Goal: Information Seeking & Learning: Learn about a topic

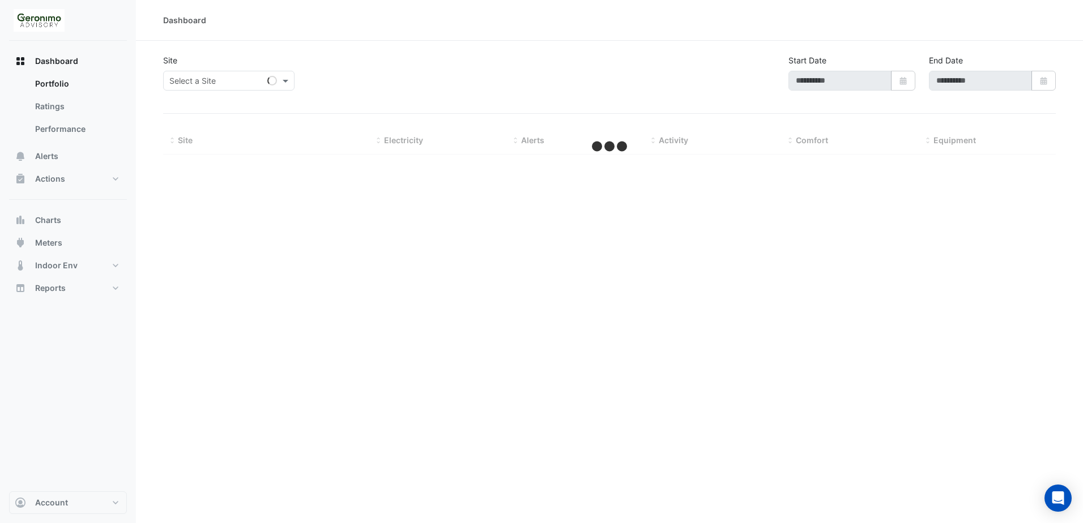
type input "**********"
select select "**"
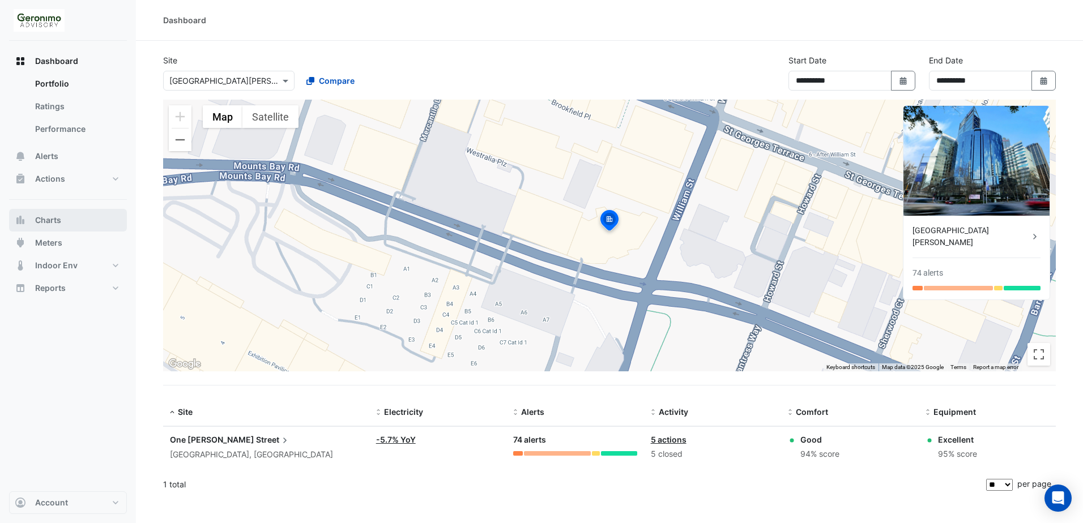
click at [67, 220] on button "Charts" at bounding box center [68, 220] width 118 height 23
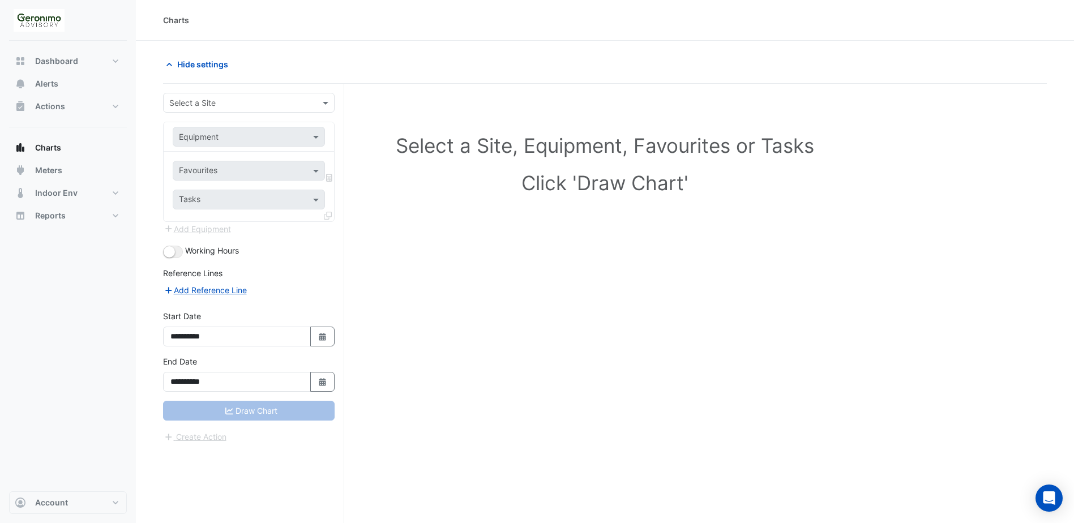
click at [267, 106] on input "text" at bounding box center [237, 103] width 136 height 12
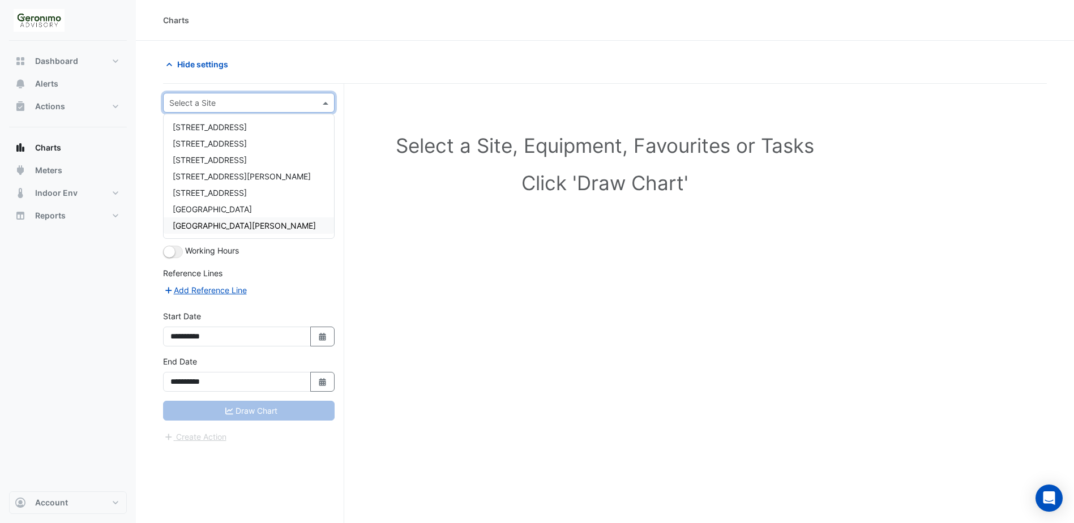
click at [233, 225] on span "[GEOGRAPHIC_DATA][PERSON_NAME]" at bounding box center [244, 226] width 143 height 10
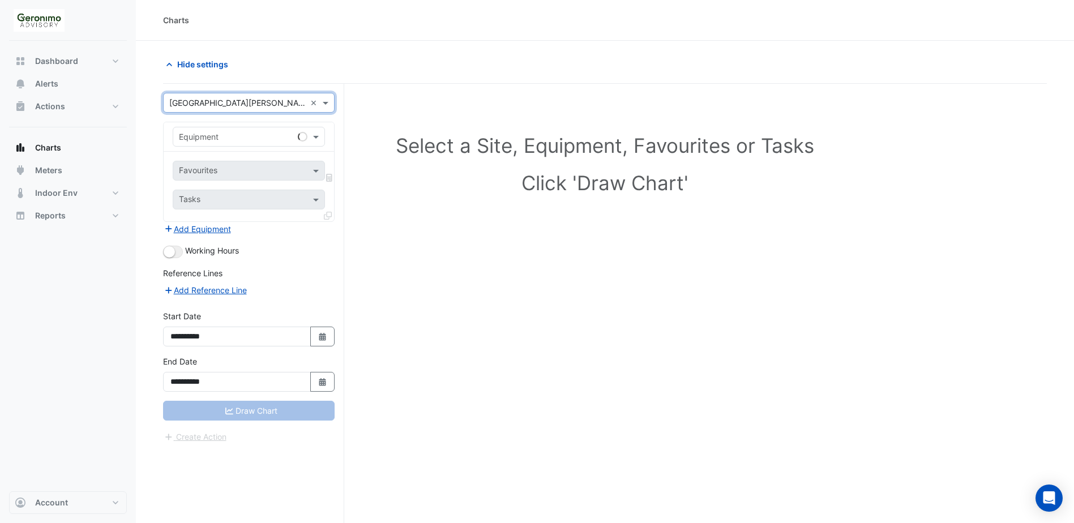
click at [252, 134] on input "text" at bounding box center [237, 137] width 117 height 12
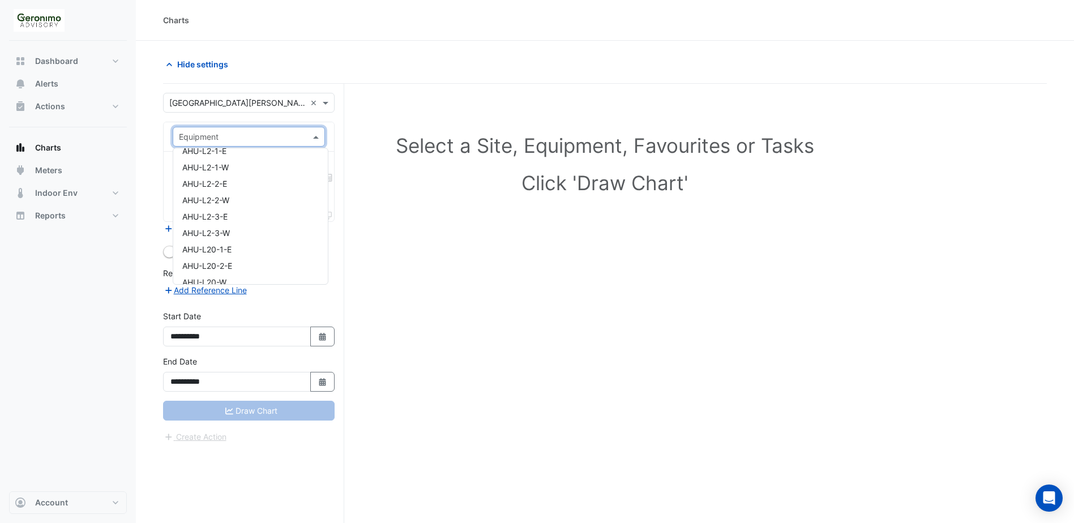
scroll to position [1076, 0]
click at [227, 185] on span "AHU-L3-1-E" at bounding box center [204, 186] width 45 height 10
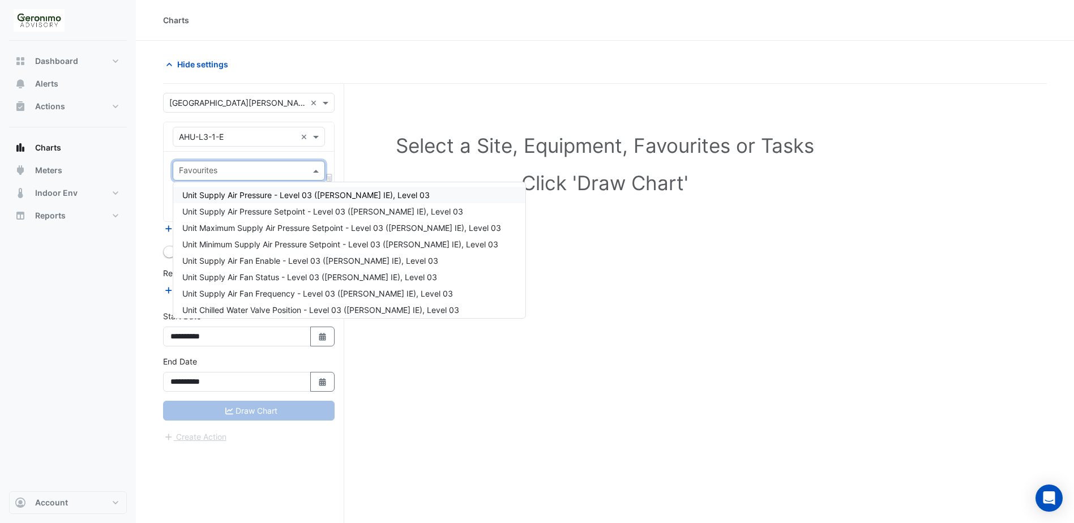
click at [315, 169] on span at bounding box center [317, 171] width 14 height 12
click at [266, 276] on span "Unit Supply Air Fan Status - Level 03 ([PERSON_NAME] IE), Level 03" at bounding box center [309, 277] width 255 height 10
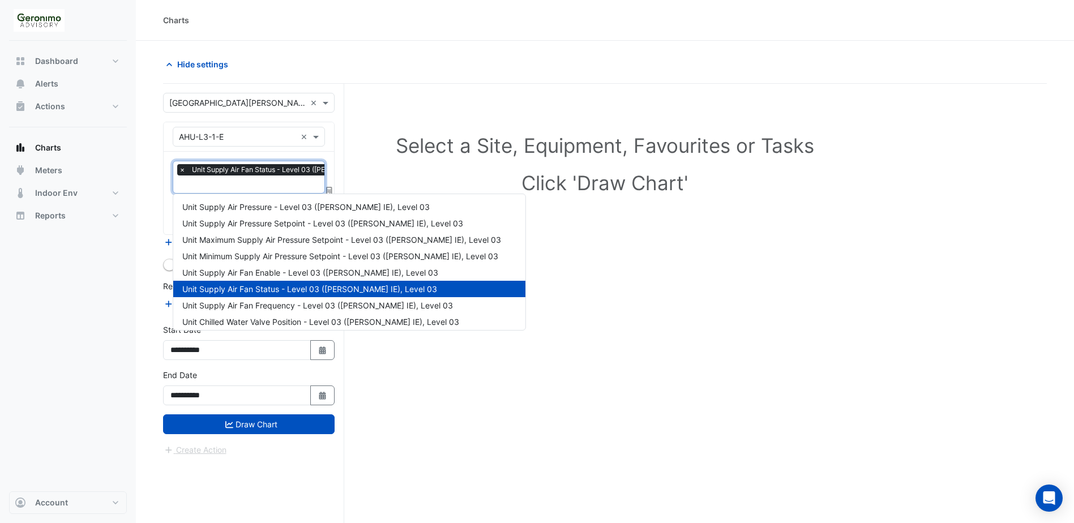
click at [260, 180] on input "text" at bounding box center [298, 186] width 238 height 12
click at [268, 306] on span "Unit Supply Air Fan Frequency - Level 03 ([PERSON_NAME] IE), Level 03" at bounding box center [317, 306] width 271 height 10
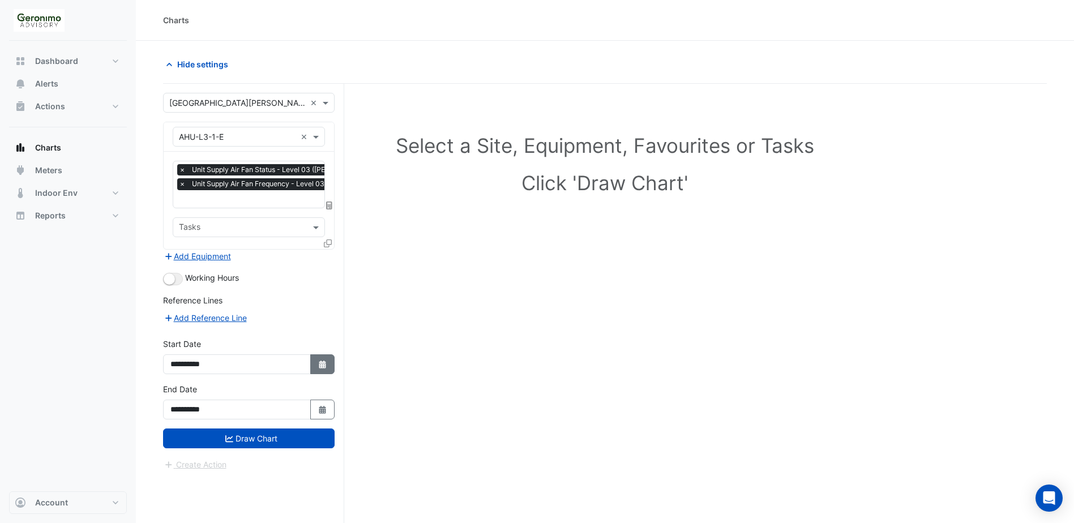
click at [318, 364] on icon "Select Date" at bounding box center [323, 365] width 10 height 8
select select "*"
select select "****"
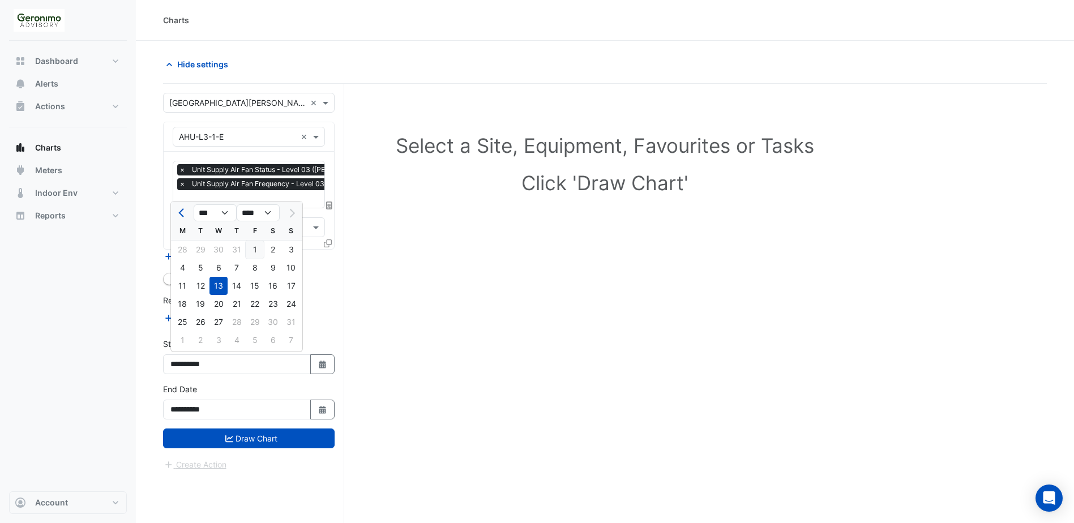
click at [259, 247] on div "1" at bounding box center [255, 250] width 18 height 18
type input "**********"
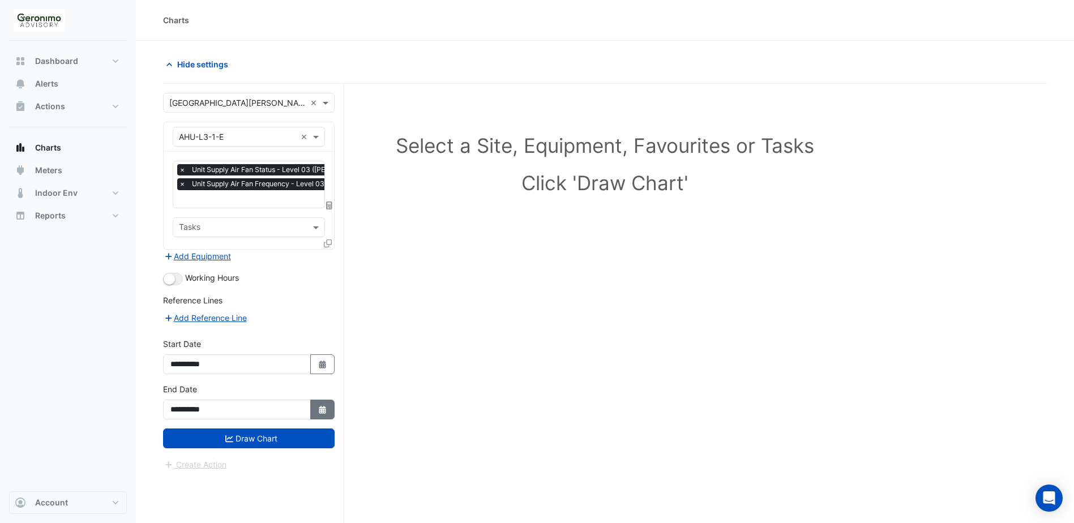
click at [315, 408] on button "Select Date" at bounding box center [322, 410] width 25 height 20
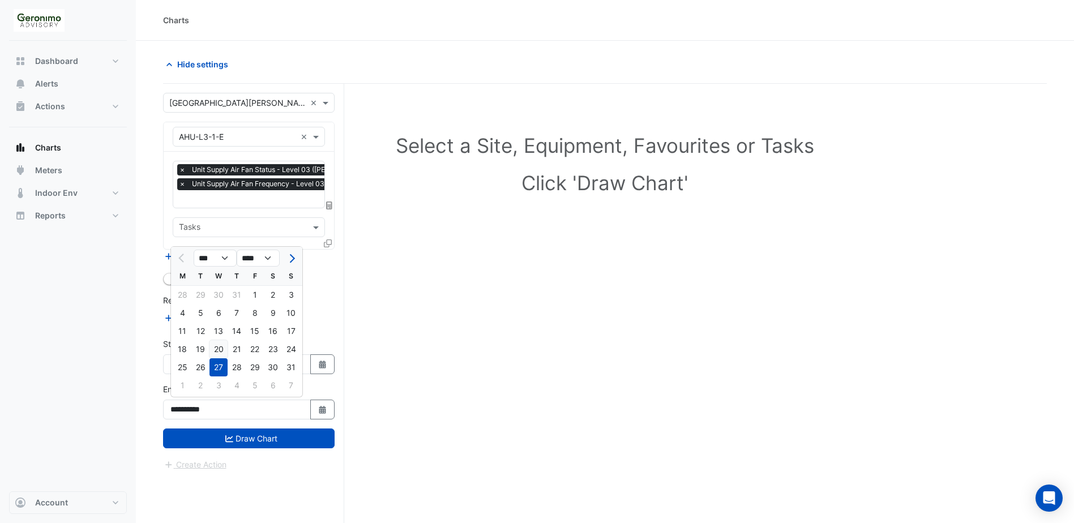
click at [214, 345] on div "20" at bounding box center [219, 349] width 18 height 18
type input "**********"
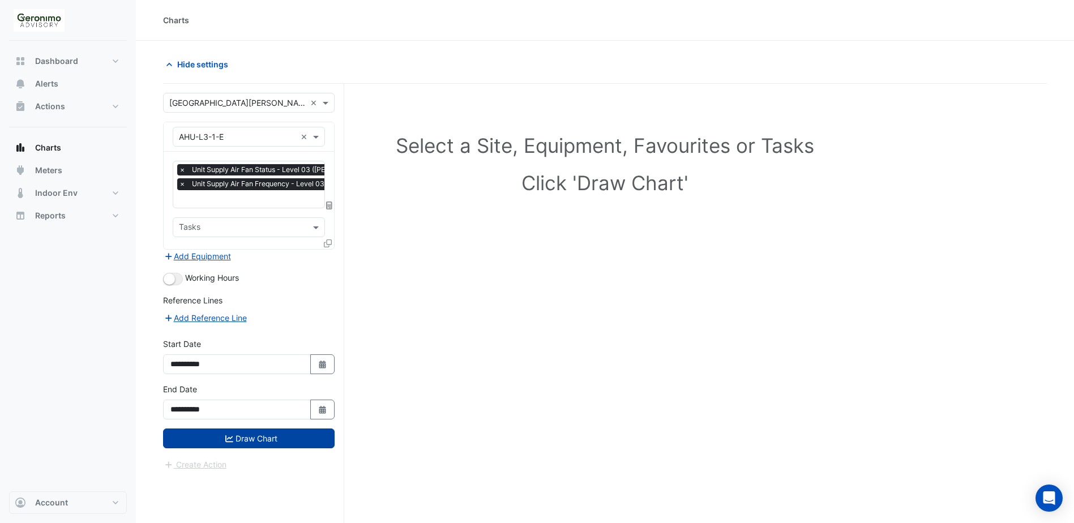
click at [232, 432] on button "Draw Chart" at bounding box center [249, 439] width 172 height 20
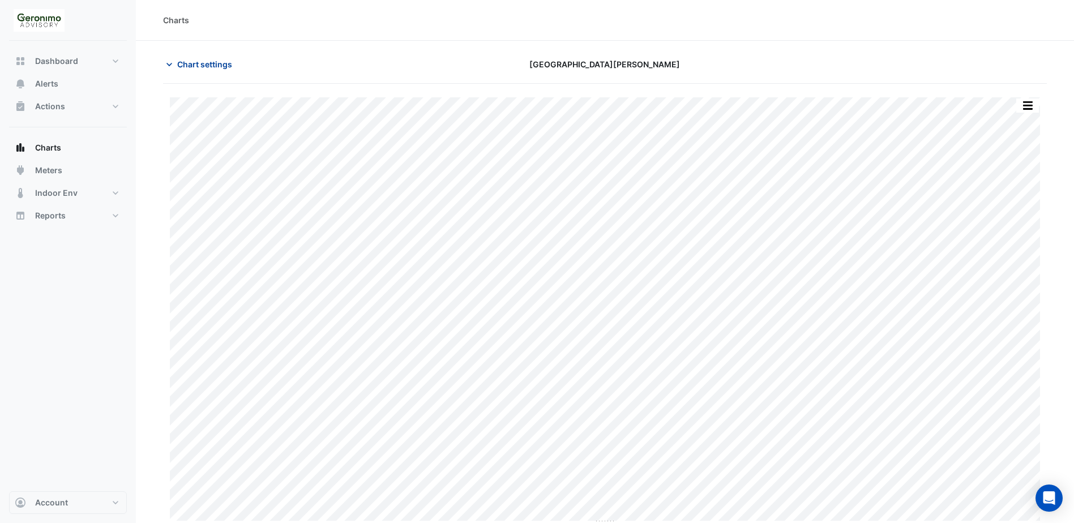
click at [170, 66] on icon "button" at bounding box center [169, 64] width 11 height 11
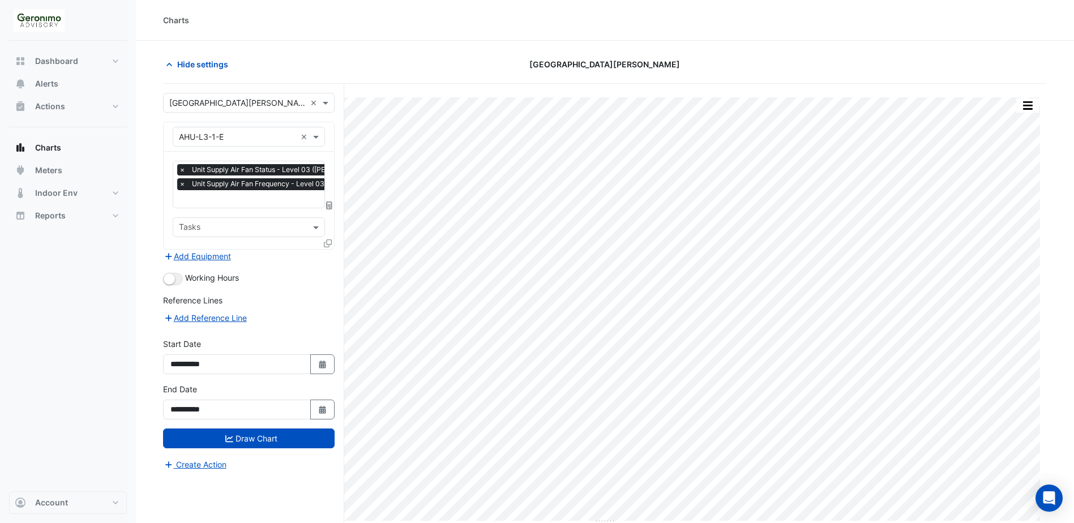
click at [326, 244] on icon at bounding box center [328, 244] width 8 height 8
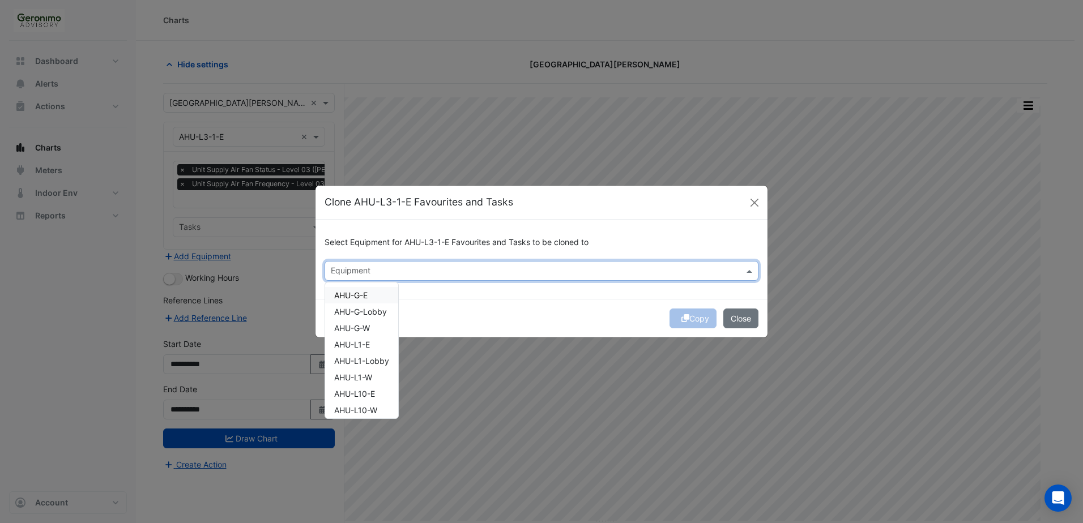
click at [354, 266] on input "text" at bounding box center [535, 272] width 408 height 12
type input "*"
click at [365, 296] on span "AHU-L3-1-W" at bounding box center [357, 296] width 47 height 10
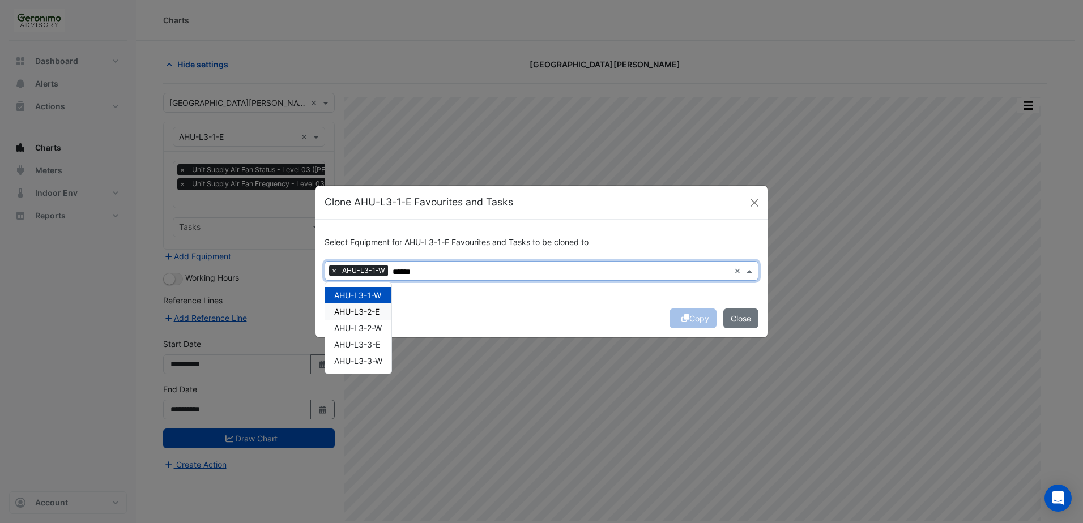
click at [366, 316] on span "AHU-L3-2-E" at bounding box center [356, 312] width 45 height 10
click at [368, 324] on span "AHU-L3-2-W" at bounding box center [358, 328] width 48 height 10
click at [370, 340] on span "AHU-L3-3-E" at bounding box center [357, 345] width 46 height 10
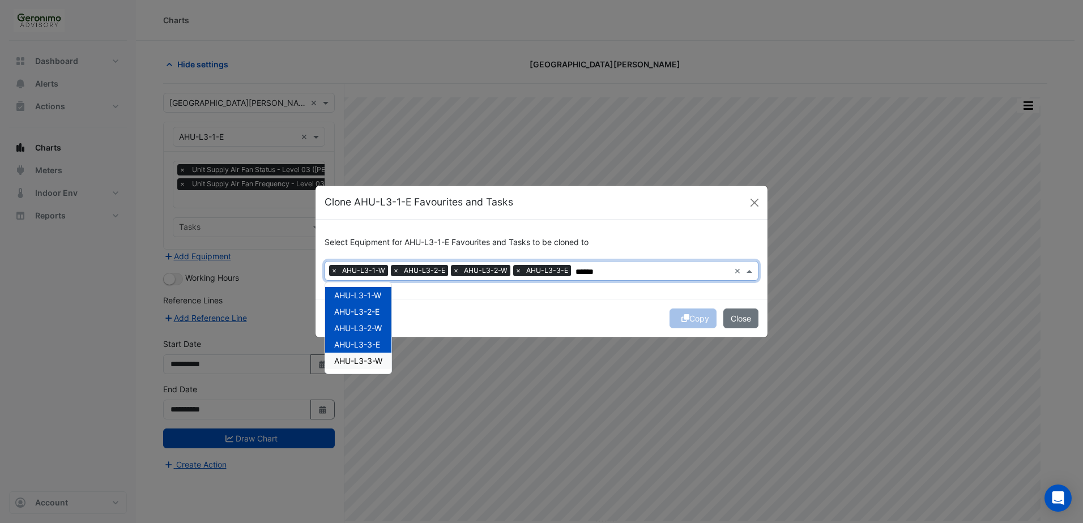
click at [367, 362] on span "AHU-L3-3-W" at bounding box center [358, 361] width 48 height 10
type input "******"
click at [676, 318] on div "Copy Close" at bounding box center [541, 318] width 452 height 39
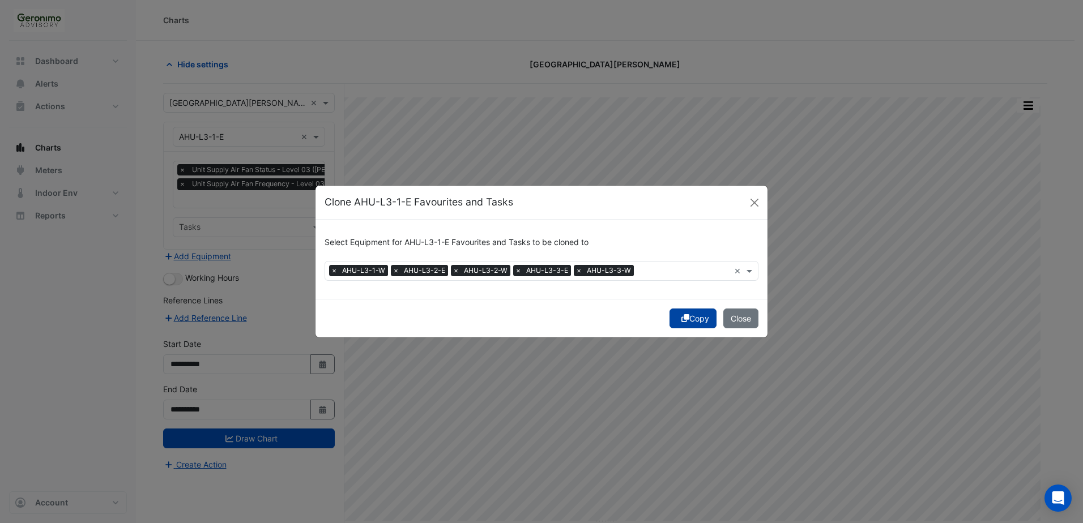
click at [681, 319] on icon "submit" at bounding box center [685, 318] width 8 height 8
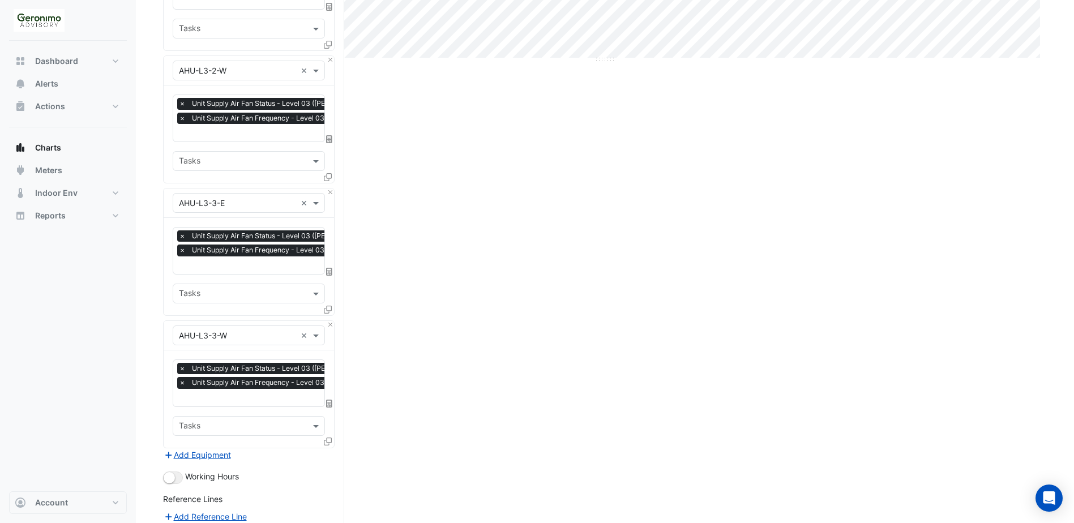
scroll to position [612, 0]
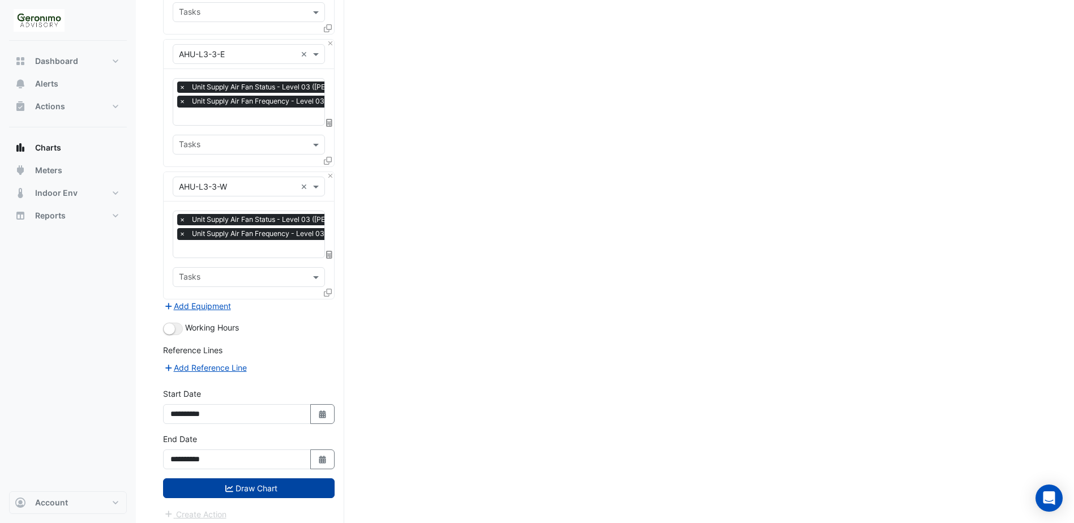
click at [239, 489] on button "Draw Chart" at bounding box center [249, 489] width 172 height 20
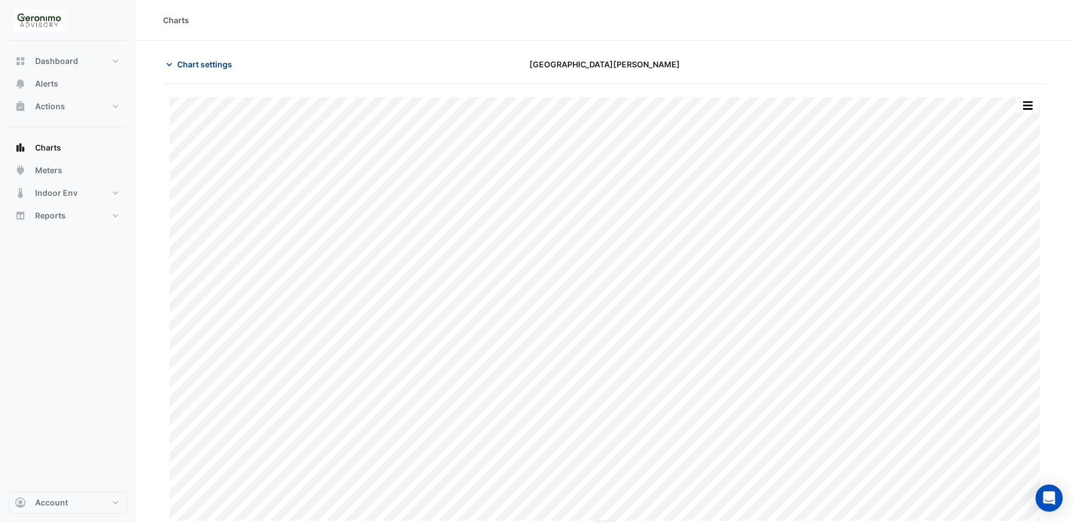
click at [167, 63] on icon "button" at bounding box center [169, 64] width 11 height 11
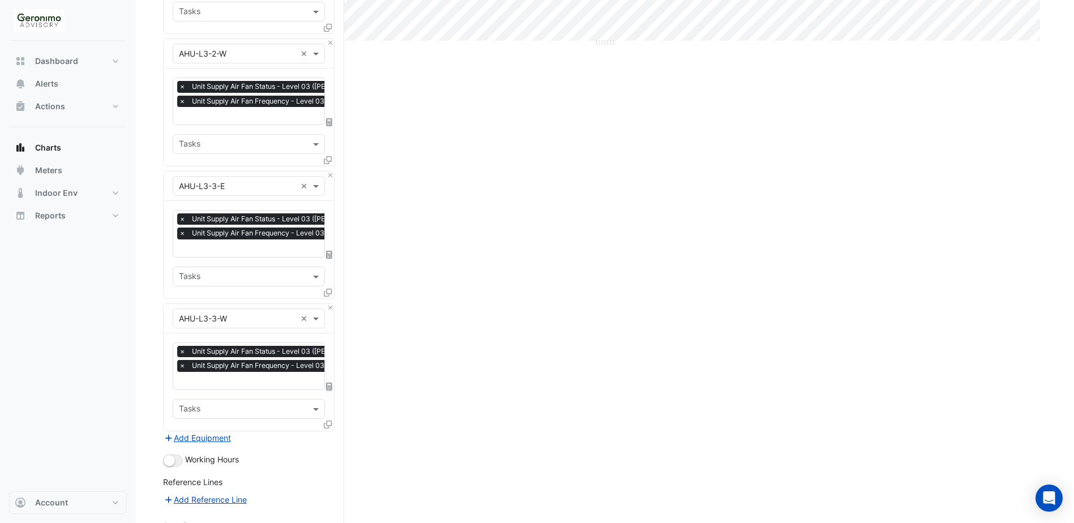
scroll to position [612, 0]
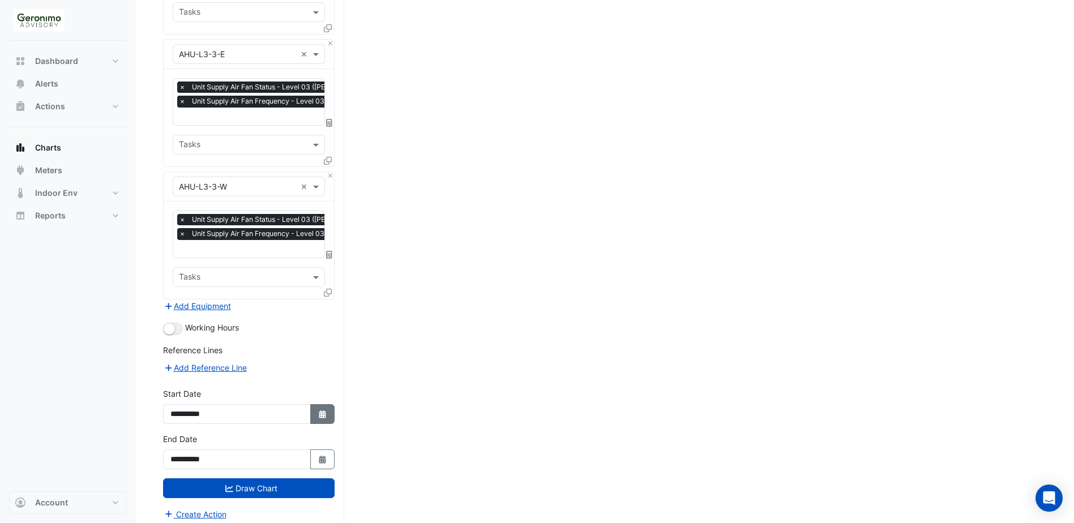
click at [325, 404] on button "Select Date" at bounding box center [322, 414] width 25 height 20
select select "*"
select select "****"
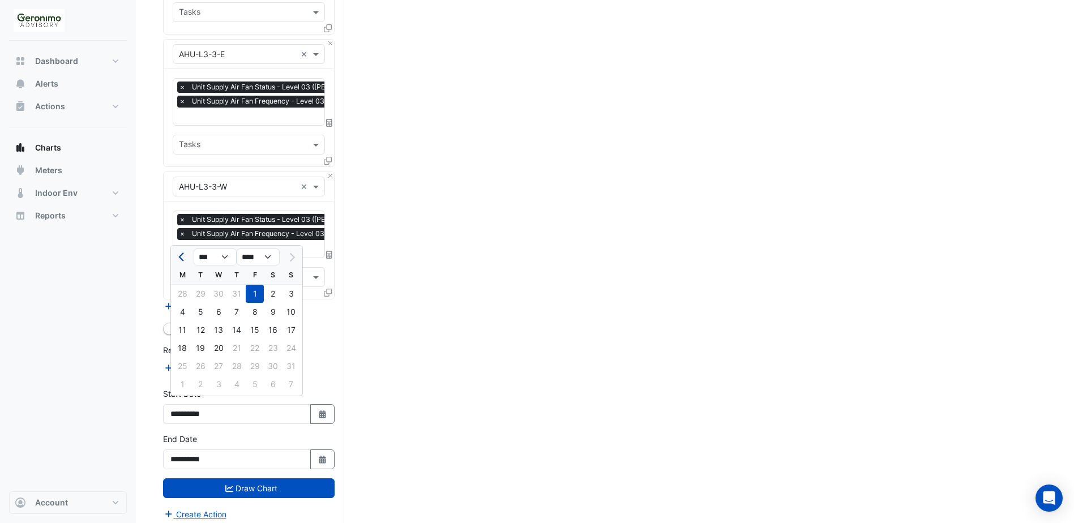
click at [177, 250] on button "Previous month" at bounding box center [183, 257] width 14 height 18
select select "*"
click at [181, 365] on div "28" at bounding box center [182, 366] width 18 height 18
type input "**********"
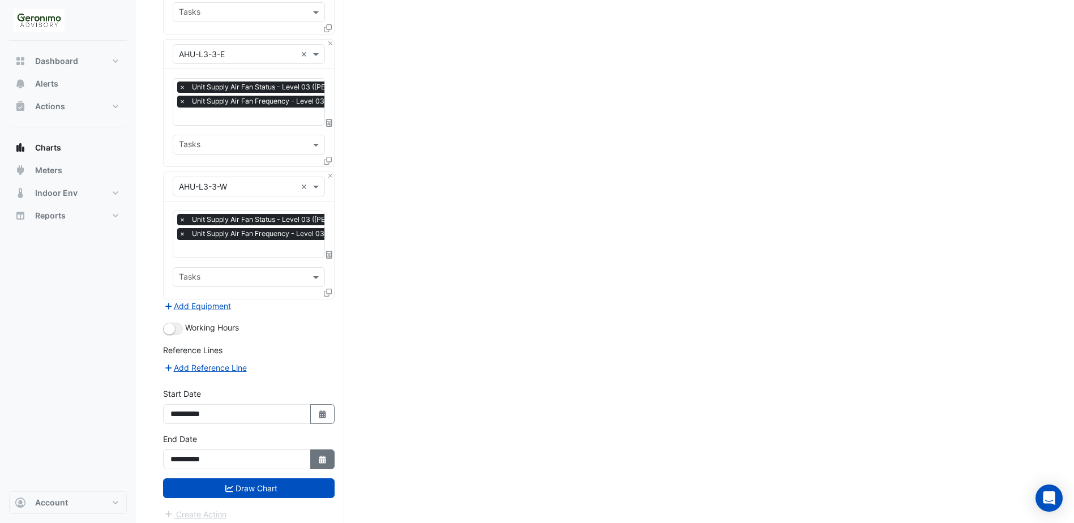
click at [327, 459] on button "Select Date" at bounding box center [322, 460] width 25 height 20
select select "*"
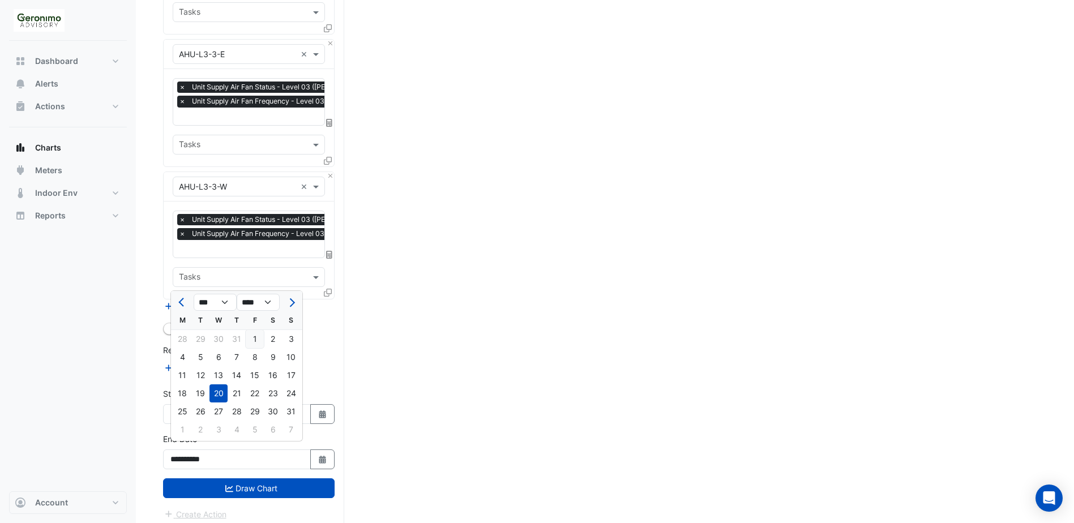
click at [257, 340] on div "1" at bounding box center [255, 339] width 18 height 18
type input "**********"
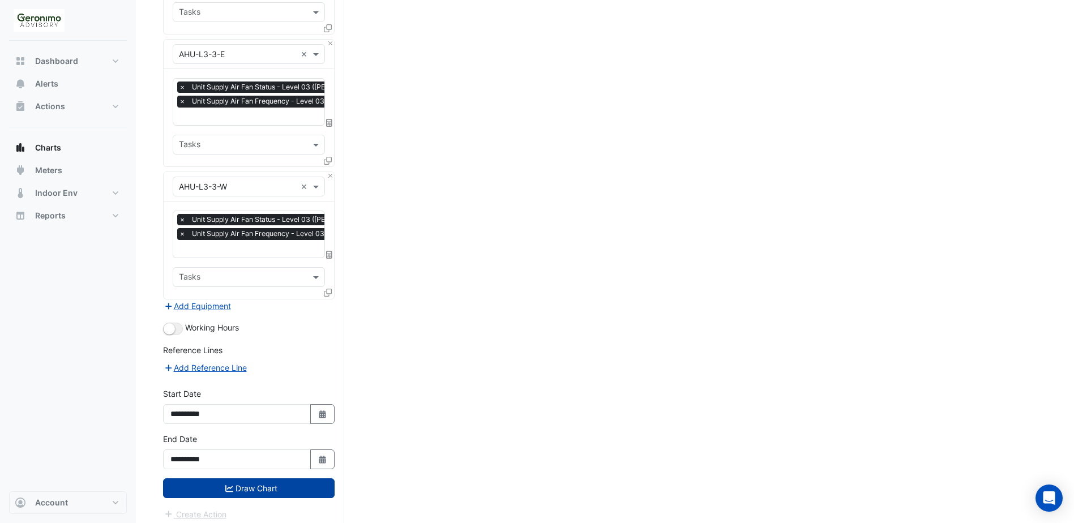
click at [293, 479] on button "Draw Chart" at bounding box center [249, 489] width 172 height 20
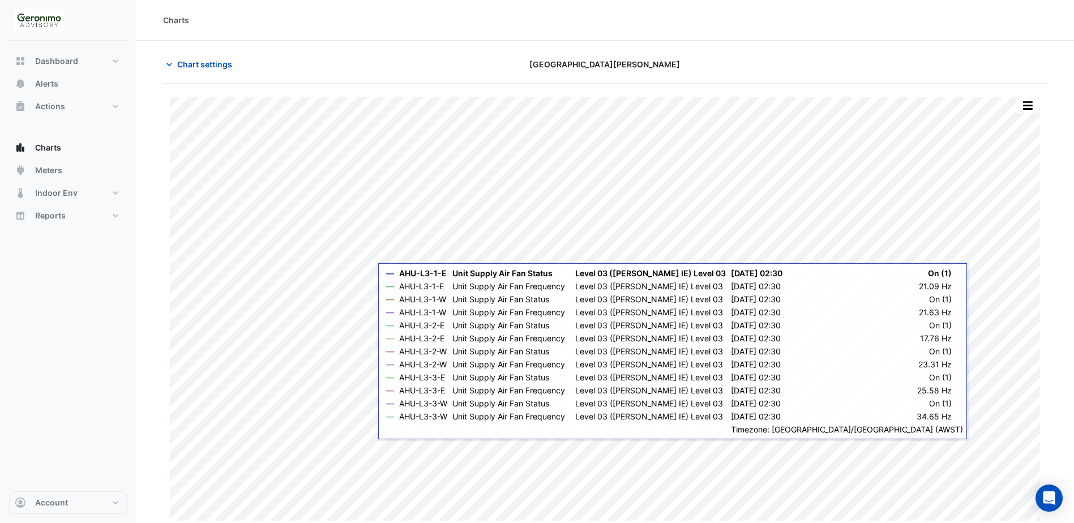
scroll to position [3, 0]
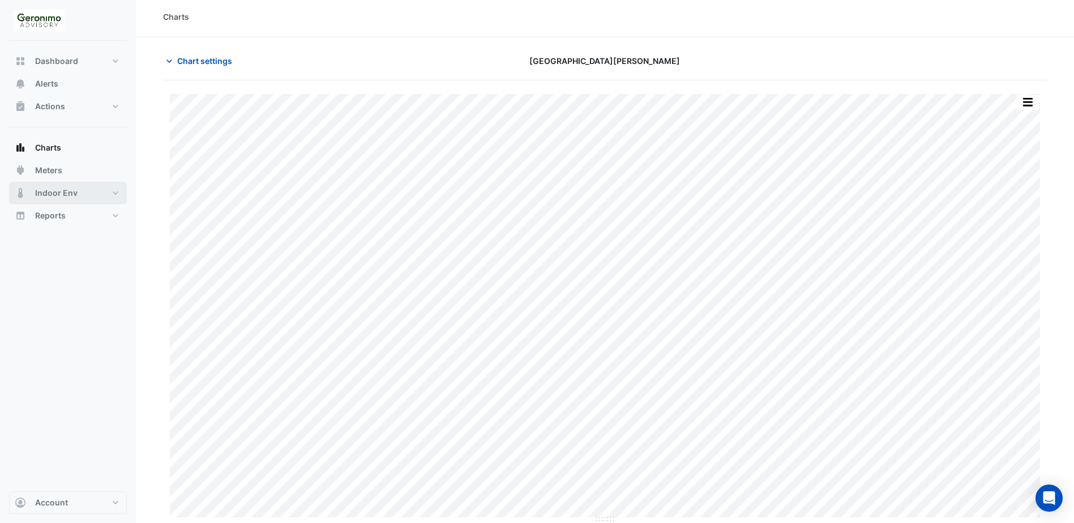
click at [54, 191] on span "Indoor Env" at bounding box center [56, 192] width 42 height 11
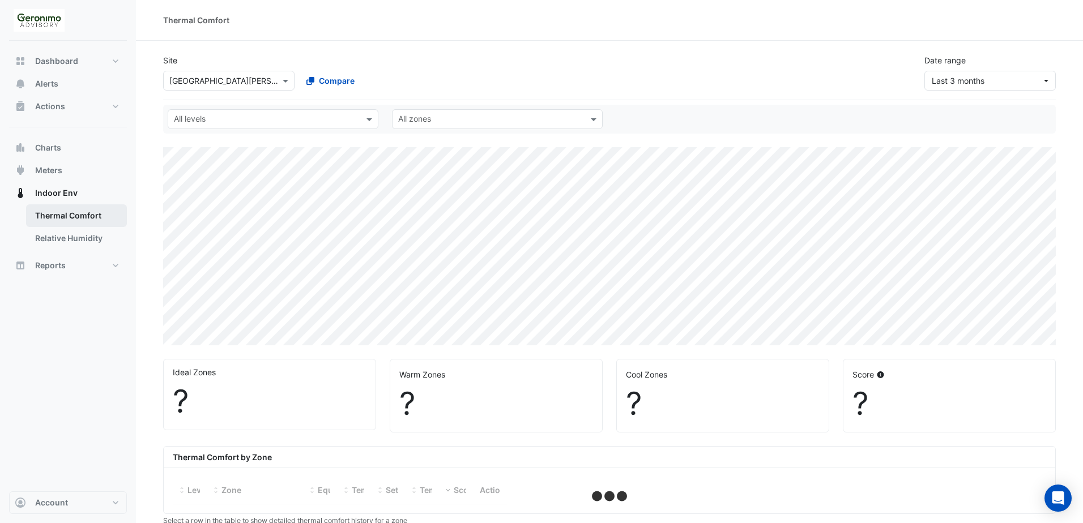
click at [54, 215] on link "Thermal Comfort" at bounding box center [76, 215] width 101 height 23
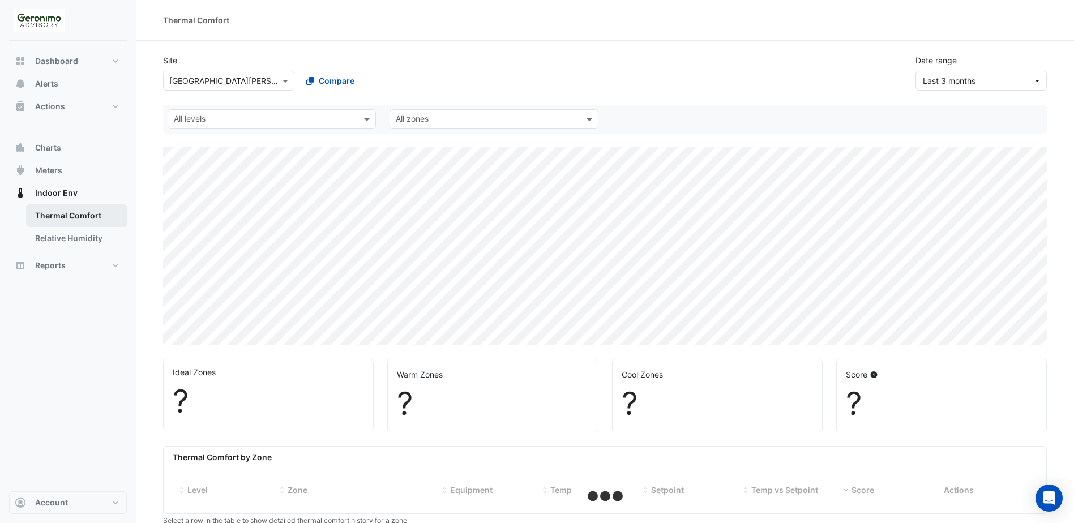
select select "**"
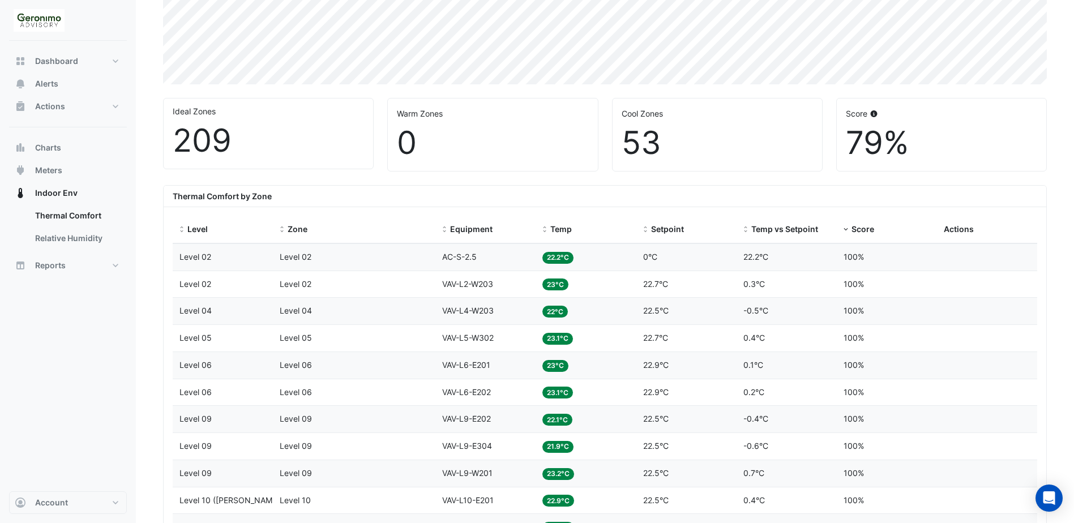
scroll to position [283, 0]
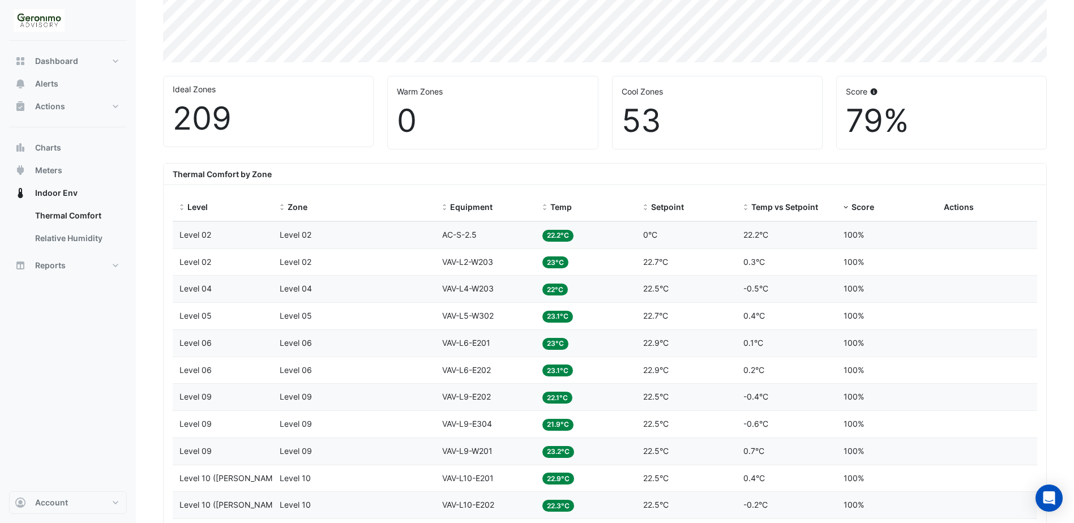
click at [634, 129] on div "53" at bounding box center [717, 121] width 191 height 38
click at [635, 118] on div "53" at bounding box center [717, 121] width 191 height 38
click at [550, 206] on div "Temp" at bounding box center [586, 207] width 87 height 13
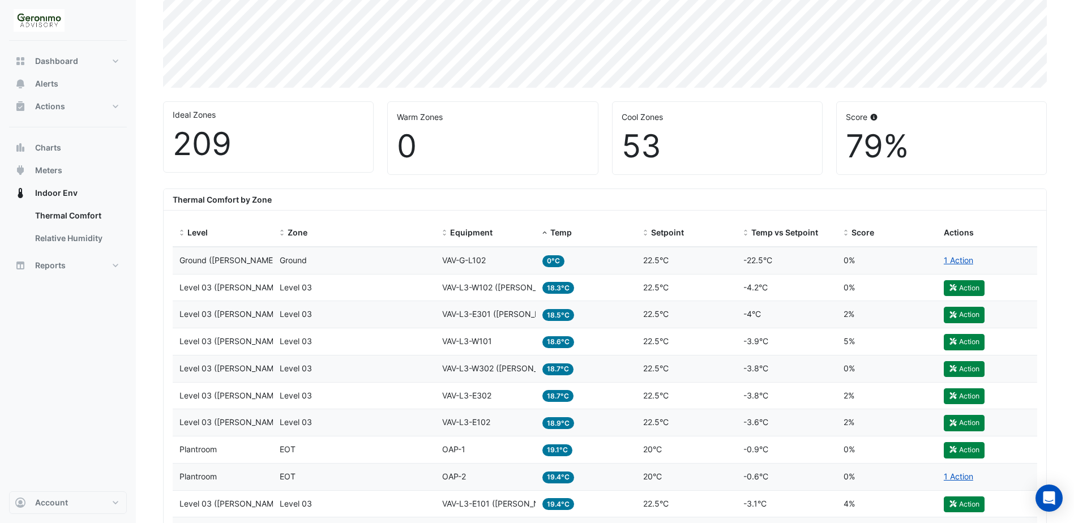
scroll to position [113, 0]
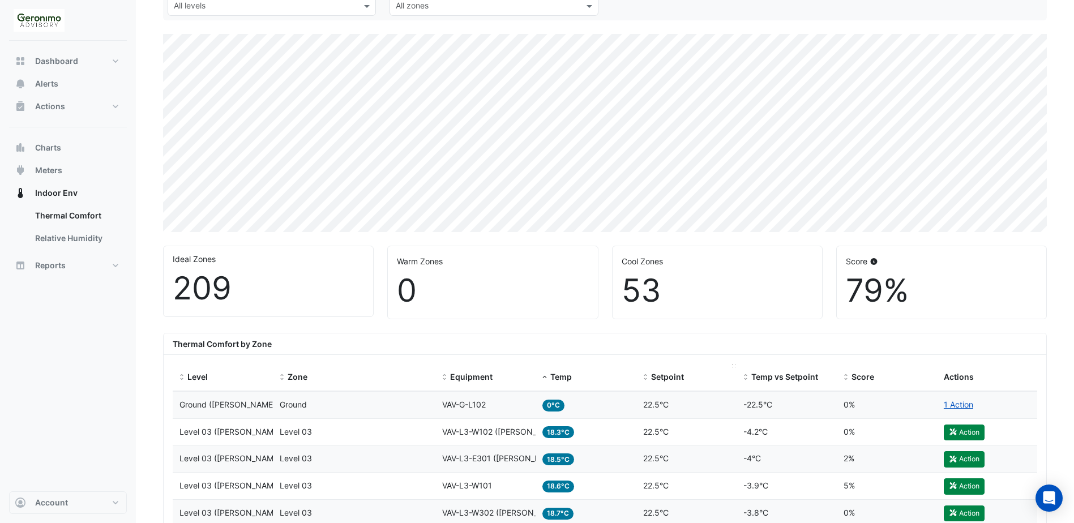
click at [677, 381] on span "Setpoint" at bounding box center [667, 377] width 33 height 10
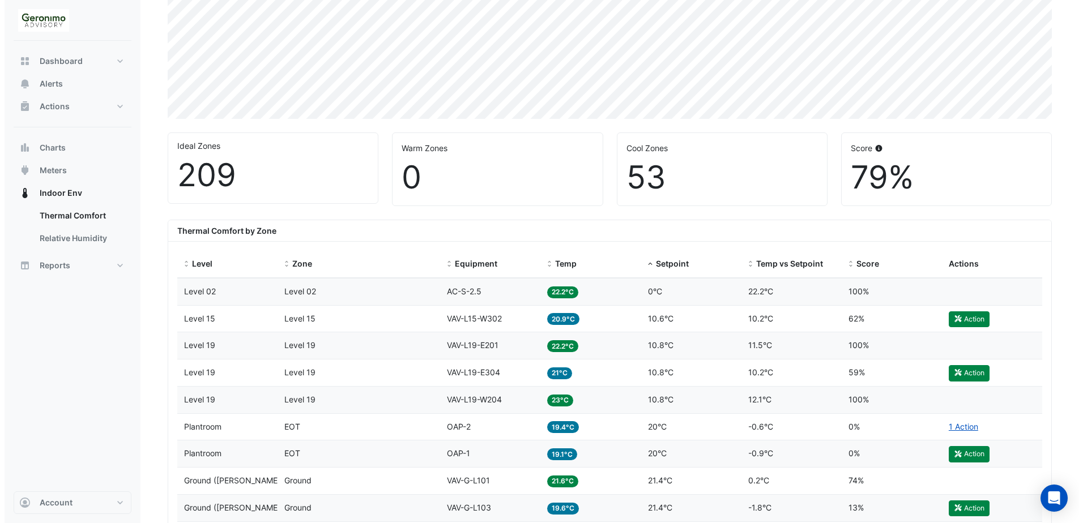
scroll to position [283, 0]
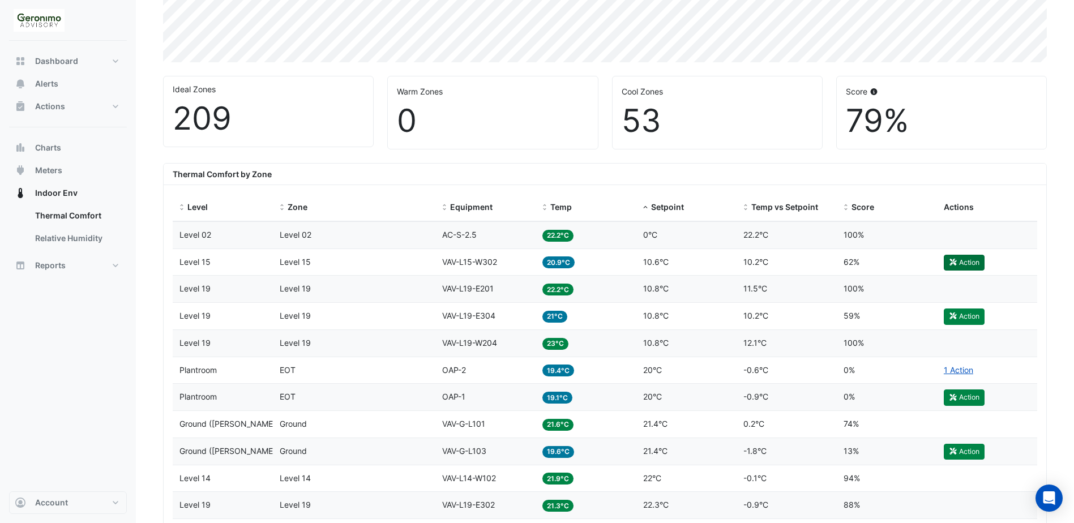
click at [973, 264] on button "Action" at bounding box center [964, 263] width 41 height 16
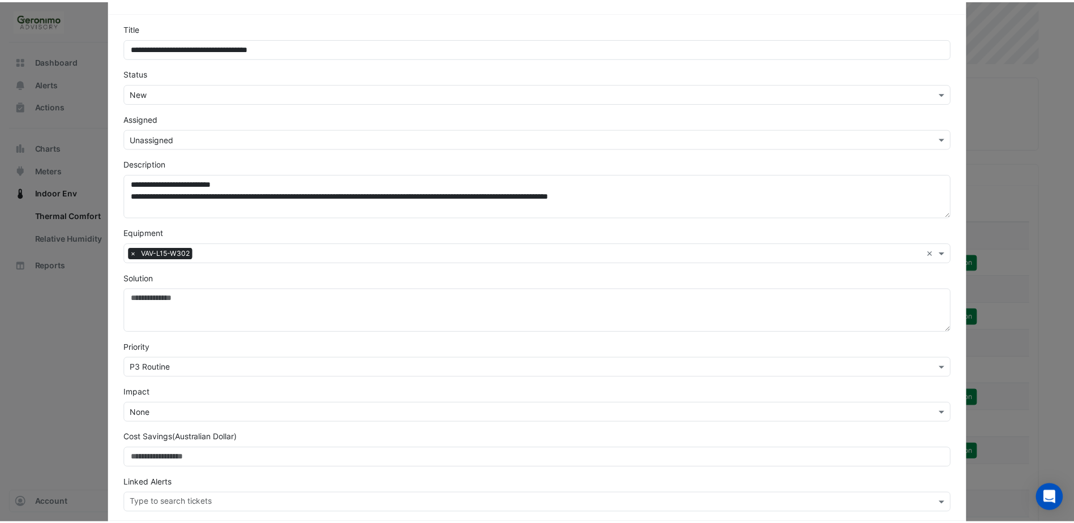
scroll to position [57, 0]
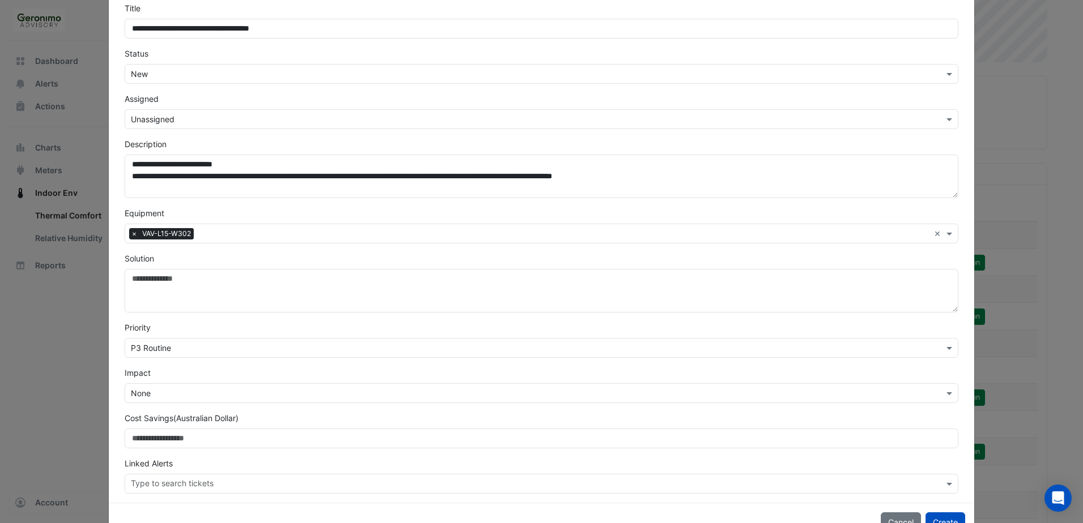
click at [1045, 105] on ngb-modal-window "**********" at bounding box center [541, 261] width 1083 height 523
click at [899, 522] on button "Cancel" at bounding box center [901, 523] width 40 height 20
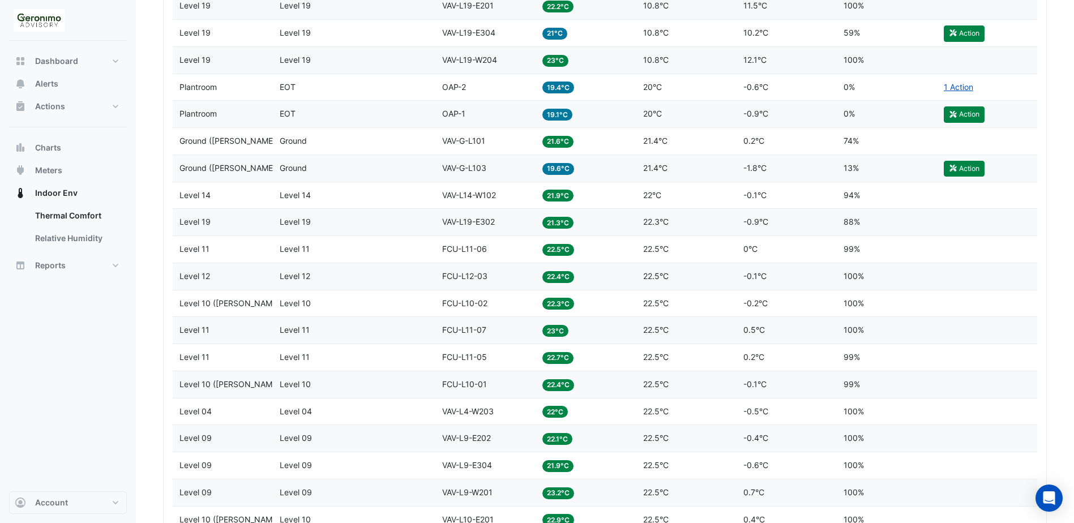
scroll to position [170, 0]
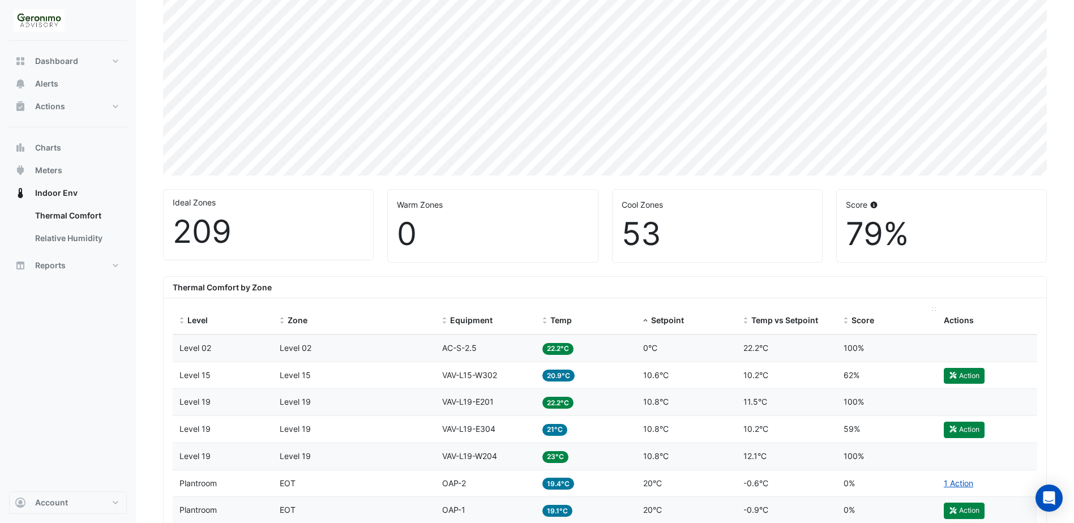
click at [866, 317] on span "Score" at bounding box center [863, 320] width 23 height 10
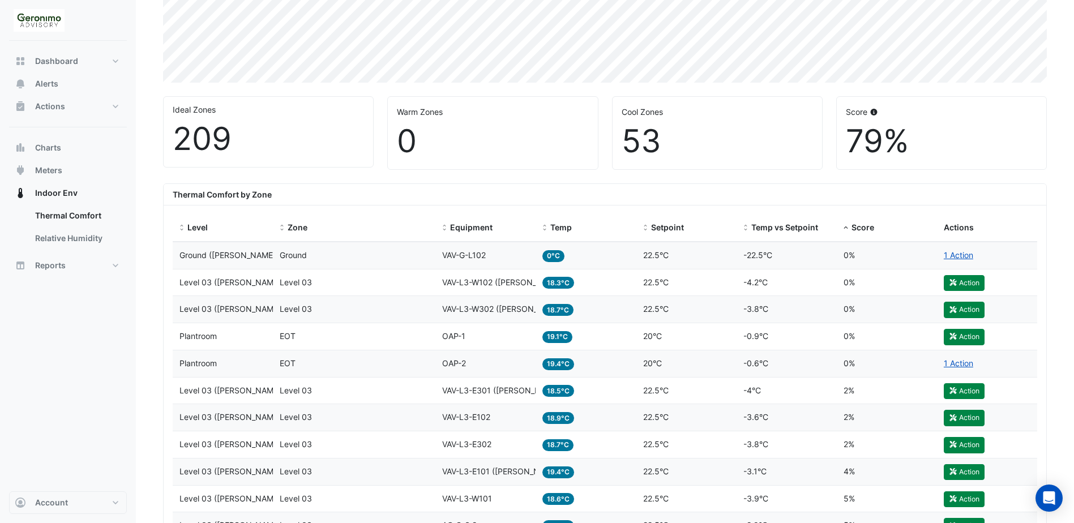
scroll to position [166, 0]
